Goal: Task Accomplishment & Management: Complete application form

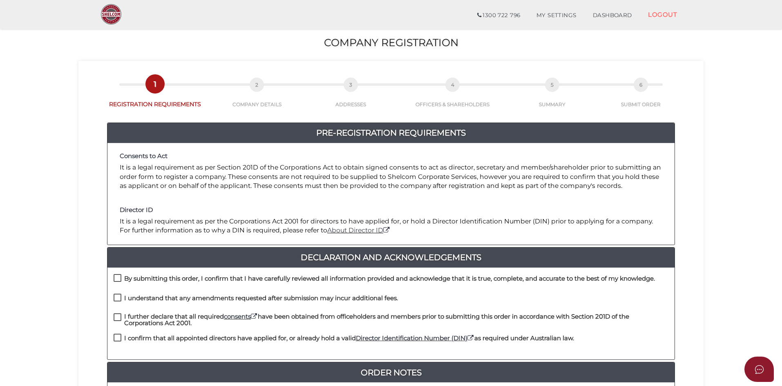
scroll to position [175, 0]
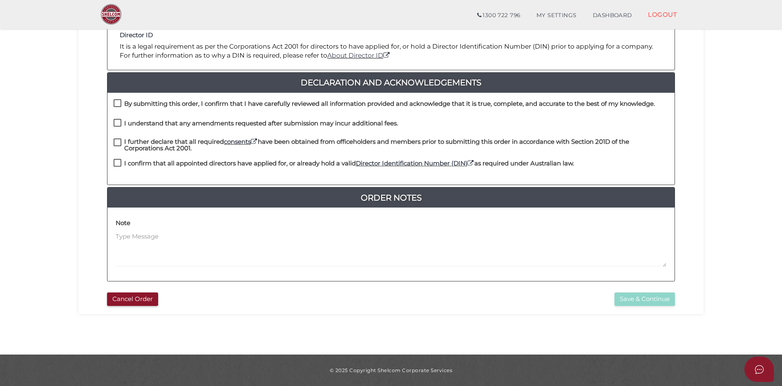
click at [118, 103] on label "By submitting this order, I confirm that I have carefully reviewed all informat…" at bounding box center [384, 105] width 541 height 10
checkbox input "true"
click at [118, 122] on label "I understand that any amendments requested after submission may incur additiona…" at bounding box center [256, 125] width 284 height 10
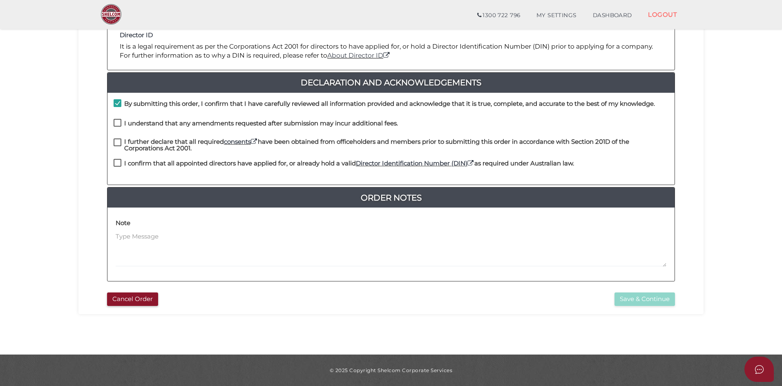
checkbox input "true"
click at [115, 145] on label "I further declare that all required consents have been obtained from officehold…" at bounding box center [391, 143] width 555 height 10
checkbox input "true"
click at [118, 164] on label "I confirm that all appointed directors have applied for, or already hold a vali…" at bounding box center [344, 165] width 460 height 10
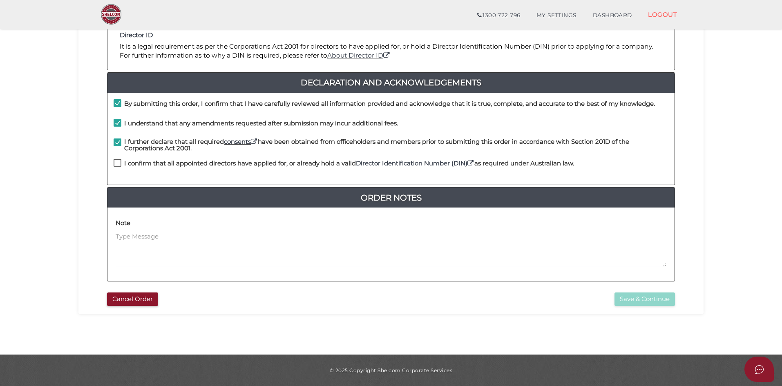
checkbox input "true"
click at [629, 301] on button "Save & Continue" at bounding box center [644, 298] width 60 height 13
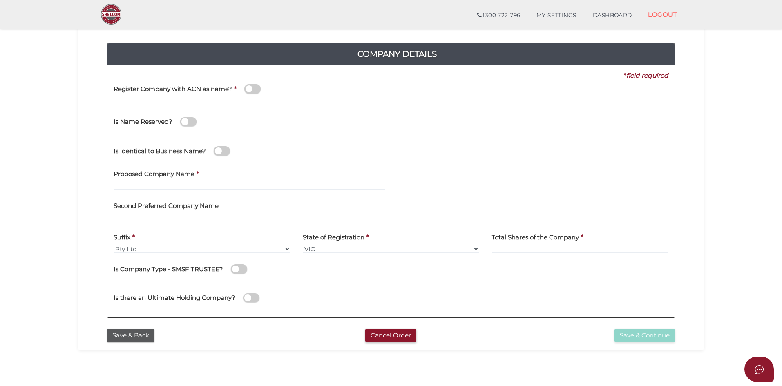
scroll to position [82, 0]
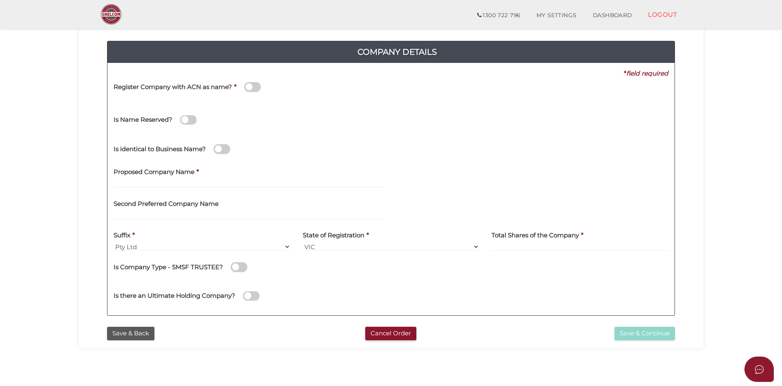
click at [155, 210] on label "Second Preferred Company Name" at bounding box center [166, 202] width 105 height 17
click at [144, 185] on input "text" at bounding box center [249, 183] width 271 height 9
type input "sample comapny"
click at [138, 187] on input "sample comapny" at bounding box center [249, 183] width 271 height 9
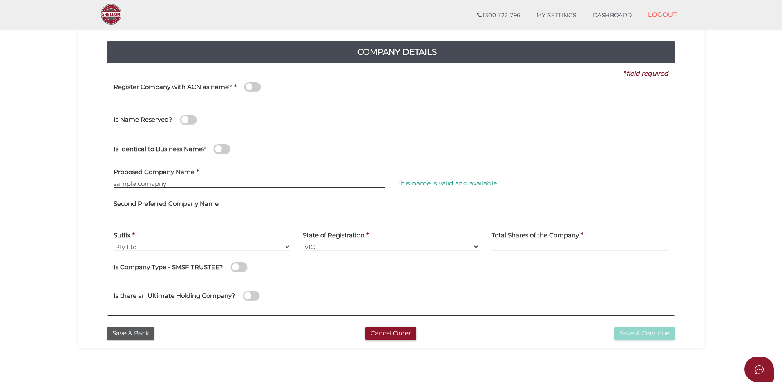
click at [138, 187] on input "sample comapny" at bounding box center [249, 183] width 271 height 9
drag, startPoint x: 506, startPoint y: 181, endPoint x: 305, endPoint y: 181, distance: 201.3
click at [305, 181] on div "Proposed Company Name * sample comapny This name is valid and available." at bounding box center [390, 179] width 567 height 32
click at [361, 184] on input "sample comapny" at bounding box center [249, 183] width 271 height 9
click at [388, 181] on div "Proposed Company Name * sample comapny" at bounding box center [248, 179] width 283 height 32
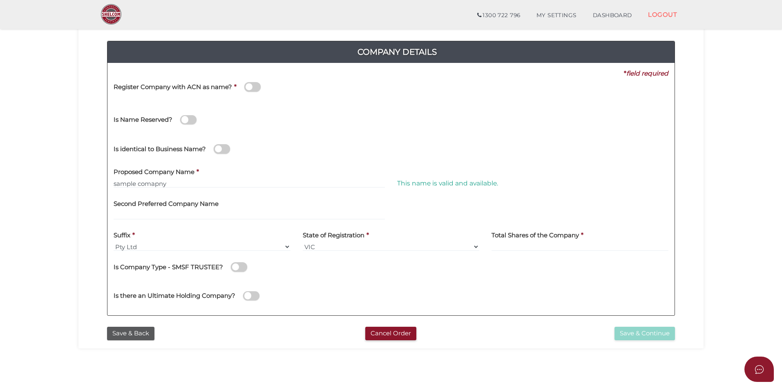
click at [406, 178] on div "This name is valid and available." at bounding box center [532, 179] width 283 height 32
click at [415, 183] on span "This name is valid and available." at bounding box center [447, 183] width 101 height 8
click at [203, 172] on div "Proposed Company Name * sample comapny" at bounding box center [249, 176] width 271 height 26
